Goal: Task Accomplishment & Management: Use online tool/utility

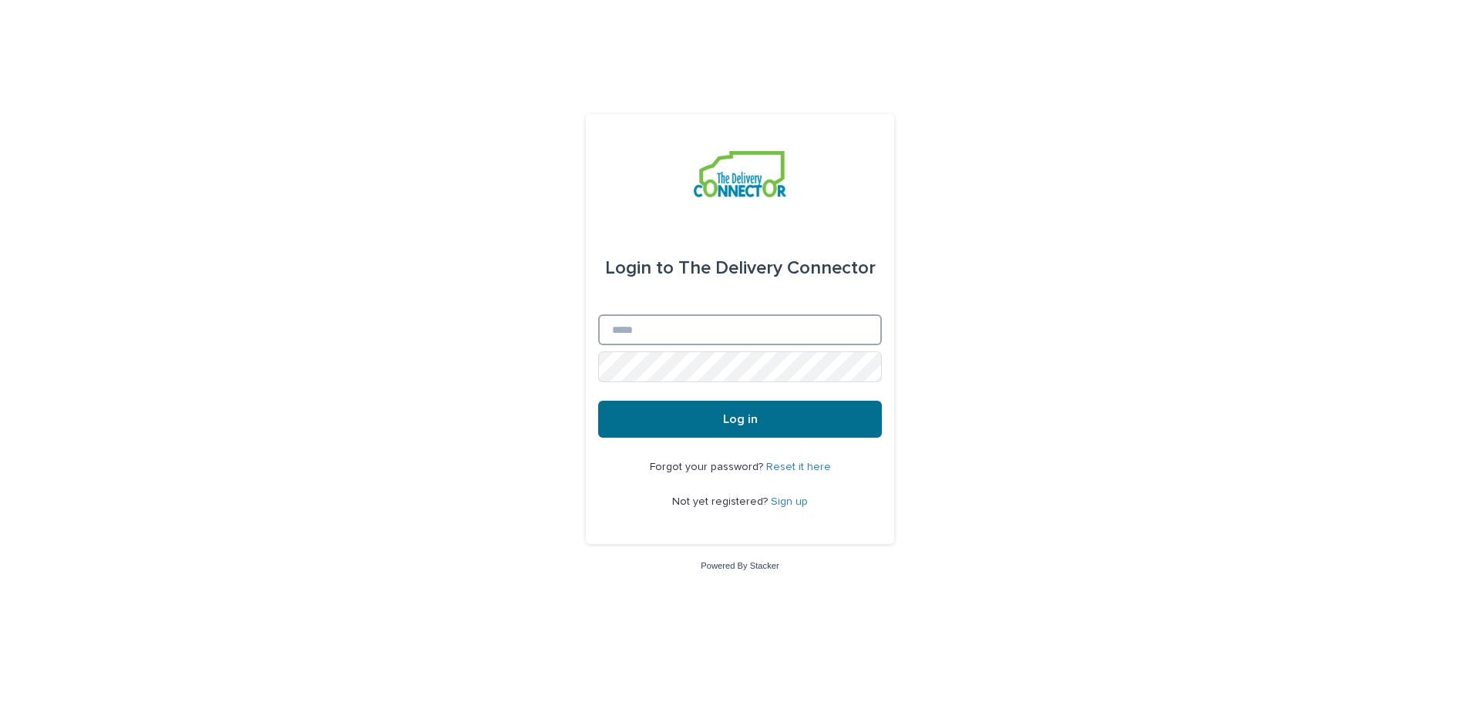
type input "**********"
click at [684, 412] on button "Log in" at bounding box center [740, 419] width 284 height 37
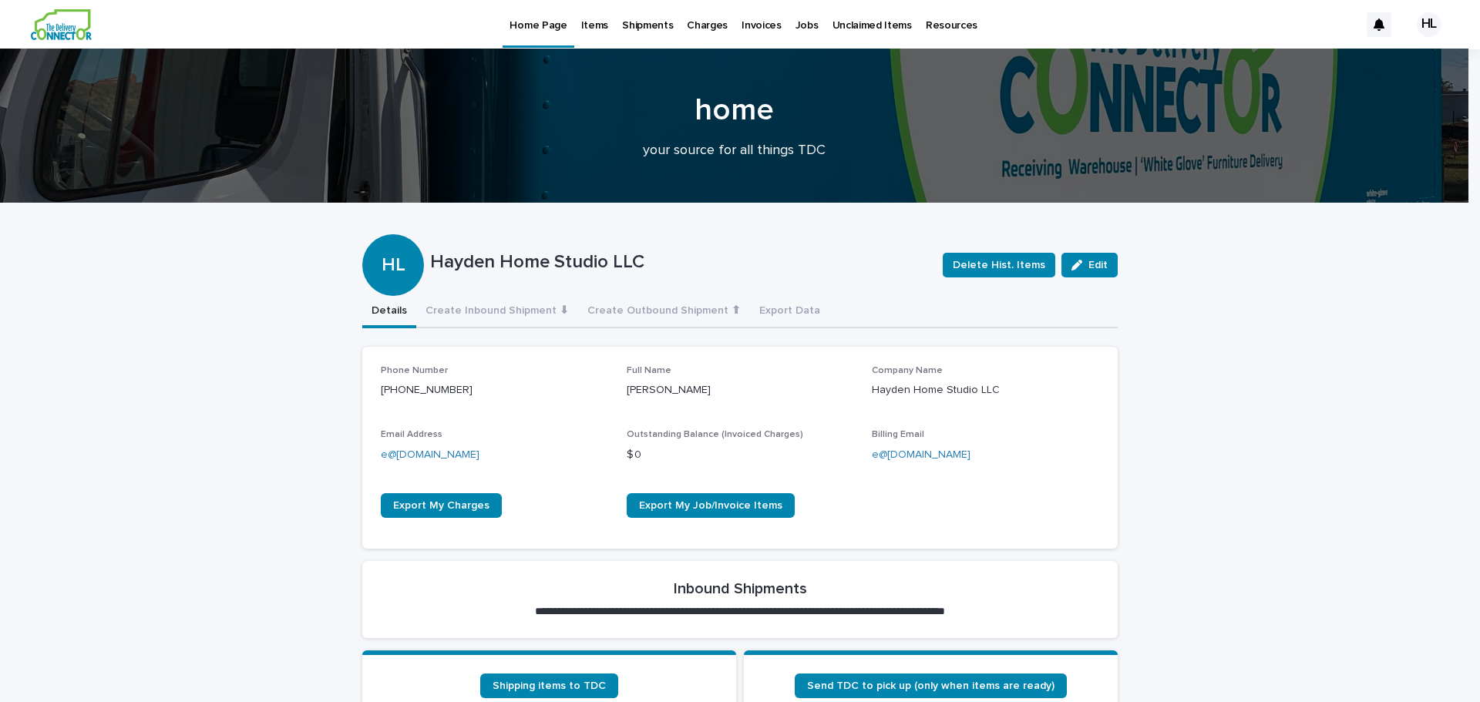
click at [591, 22] on p "Items" at bounding box center [594, 16] width 27 height 32
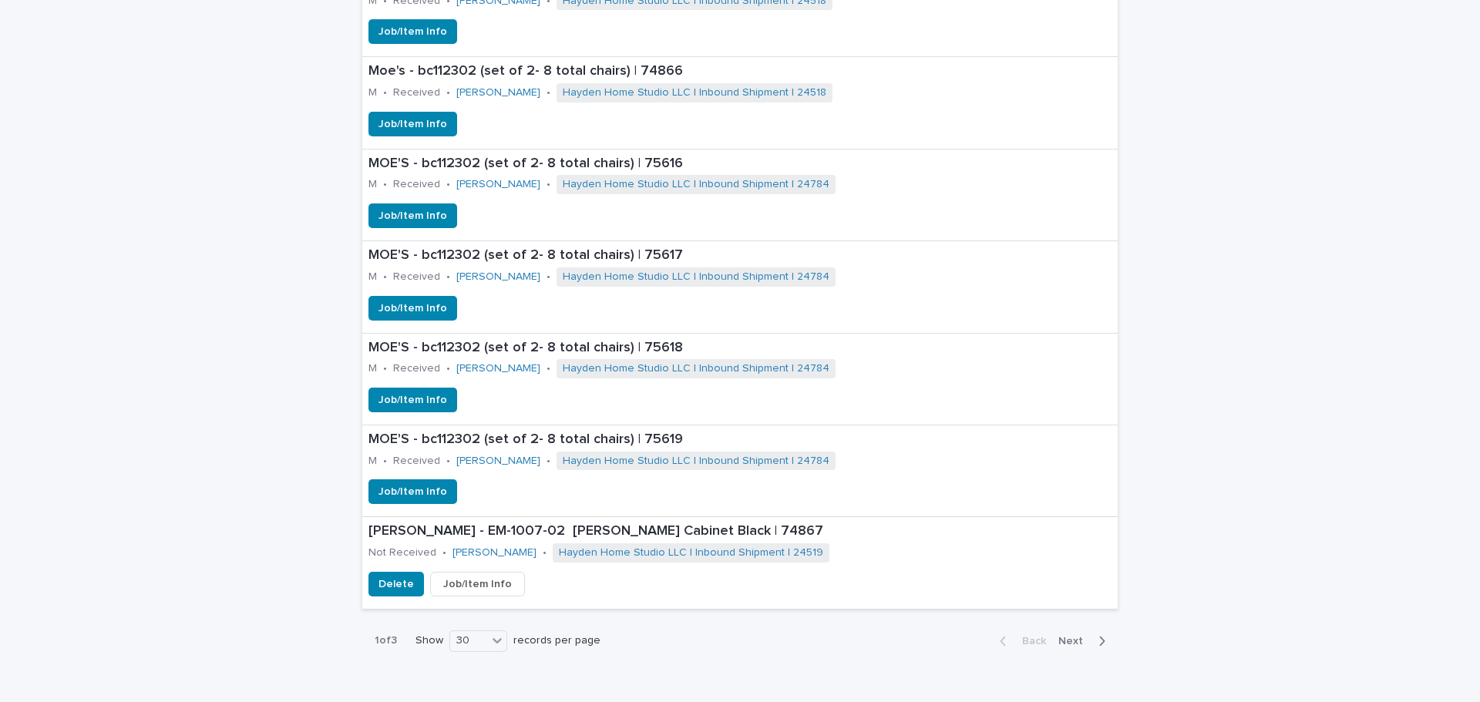
scroll to position [3007, 0]
